Goal: Task Accomplishment & Management: Manage account settings

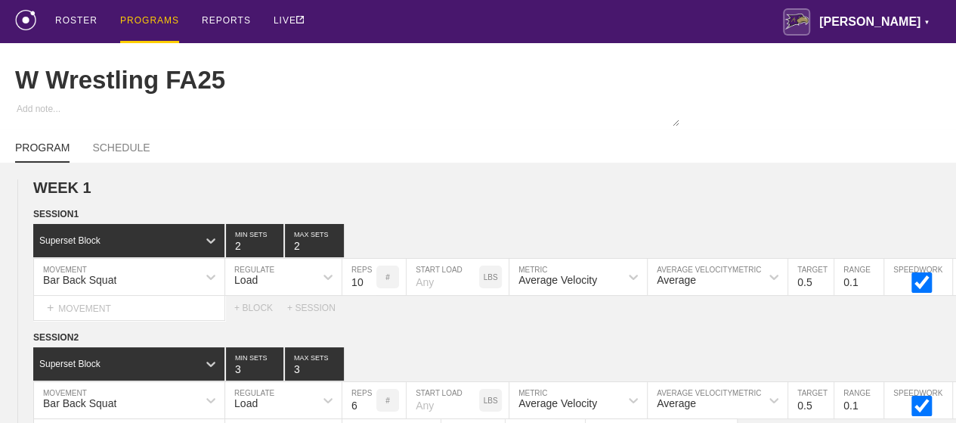
click at [135, 22] on div "PROGRAMS" at bounding box center [149, 21] width 59 height 43
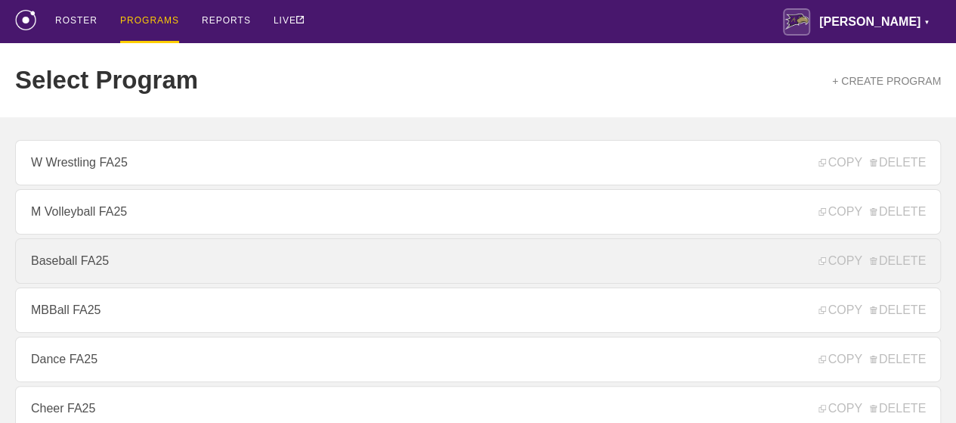
scroll to position [227, 0]
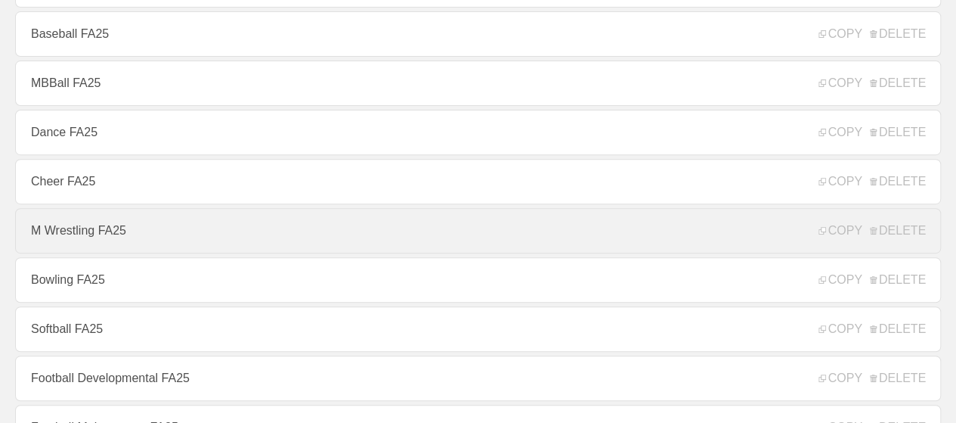
click at [113, 239] on link "M Wrestling FA25" at bounding box center [478, 230] width 926 height 45
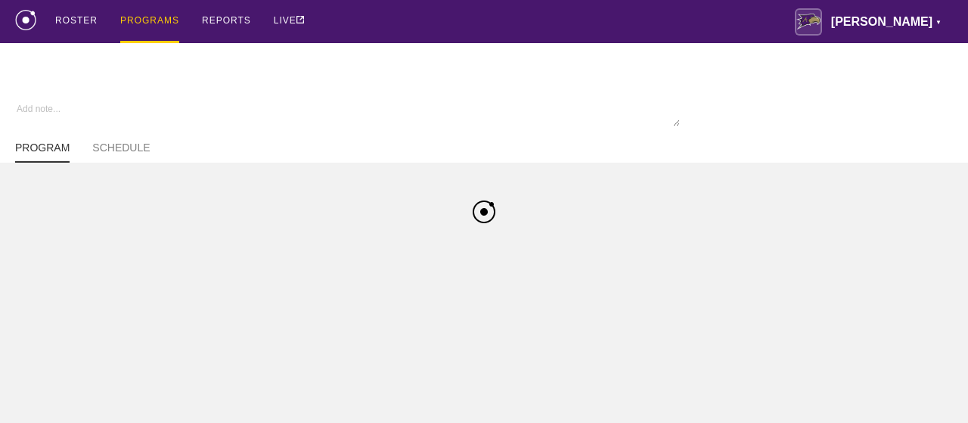
type textarea "x"
type input "M Wrestling FA25"
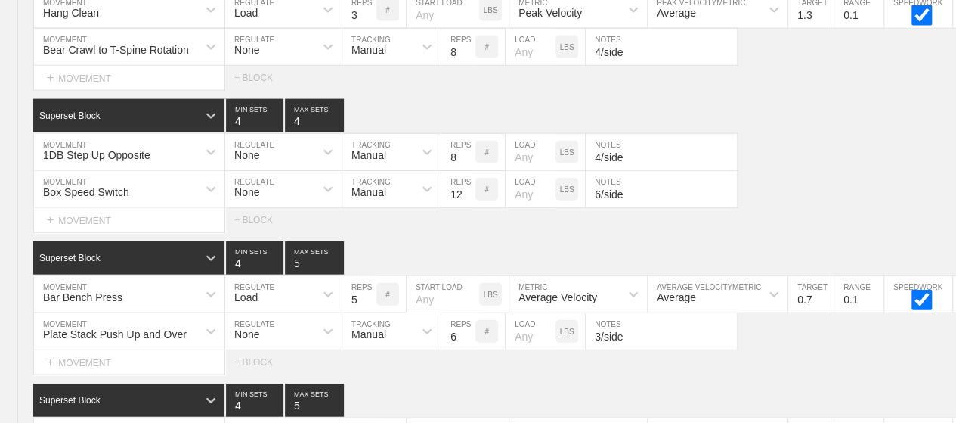
scroll to position [10414, 0]
